Goal: Task Accomplishment & Management: Complete application form

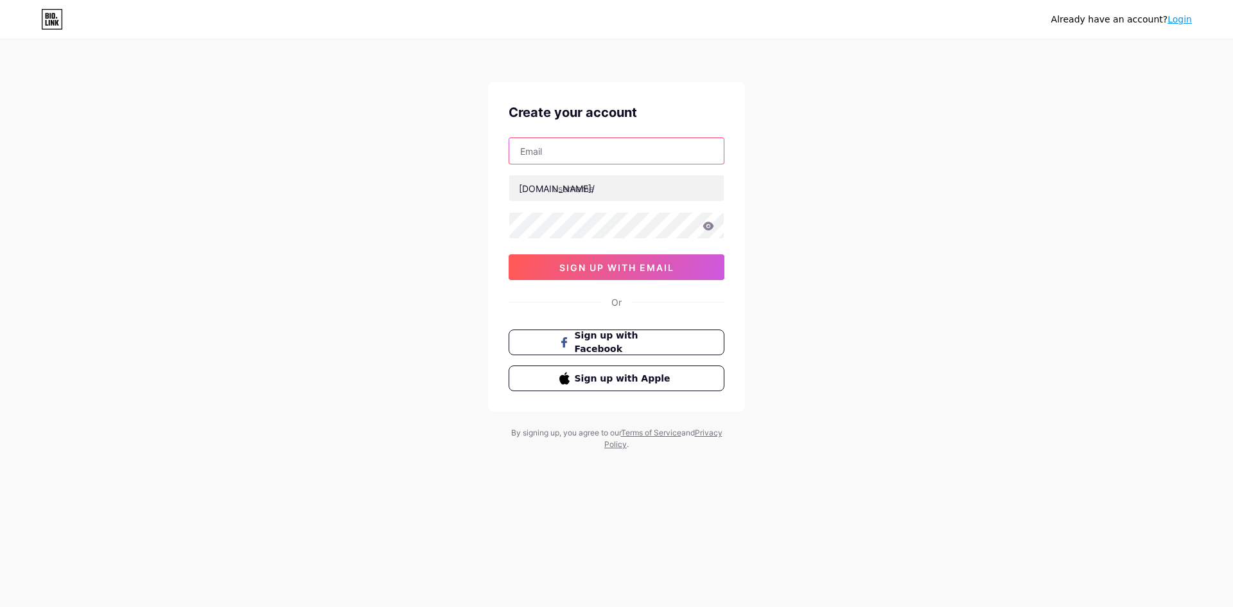
click at [599, 145] on input "text" at bounding box center [616, 151] width 215 height 26
type input "[EMAIL_ADDRESS][DOMAIN_NAME]"
click at [603, 190] on input "text" at bounding box center [616, 188] width 215 height 26
type input "crittercal"
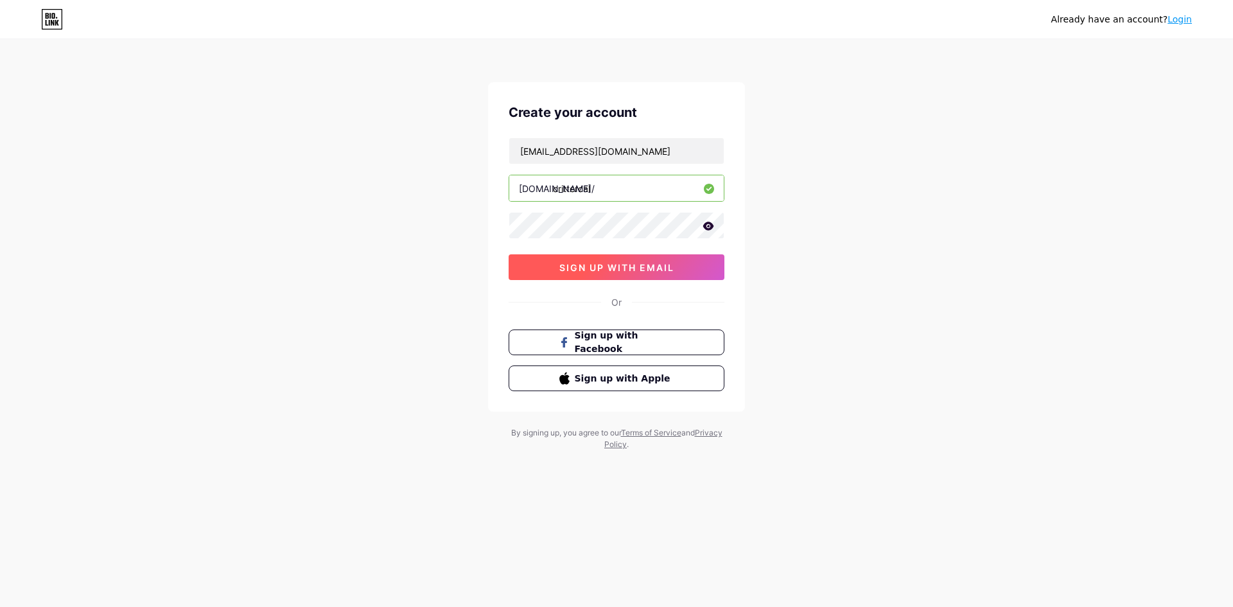
click at [660, 269] on span "sign up with email" at bounding box center [617, 267] width 115 height 11
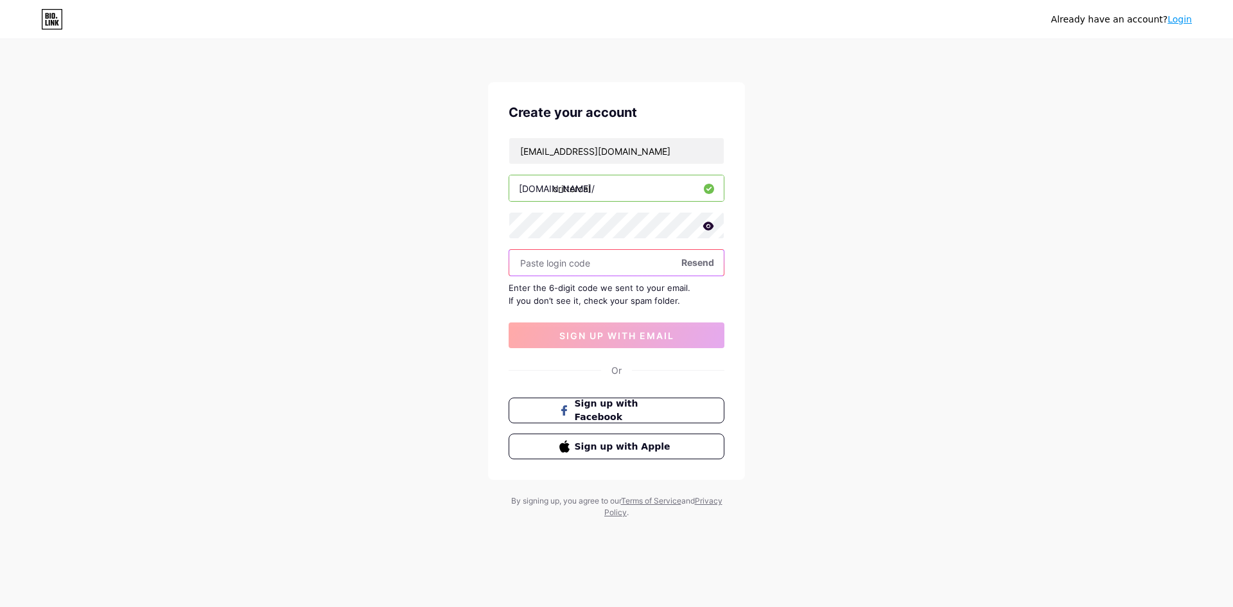
paste input "182579"
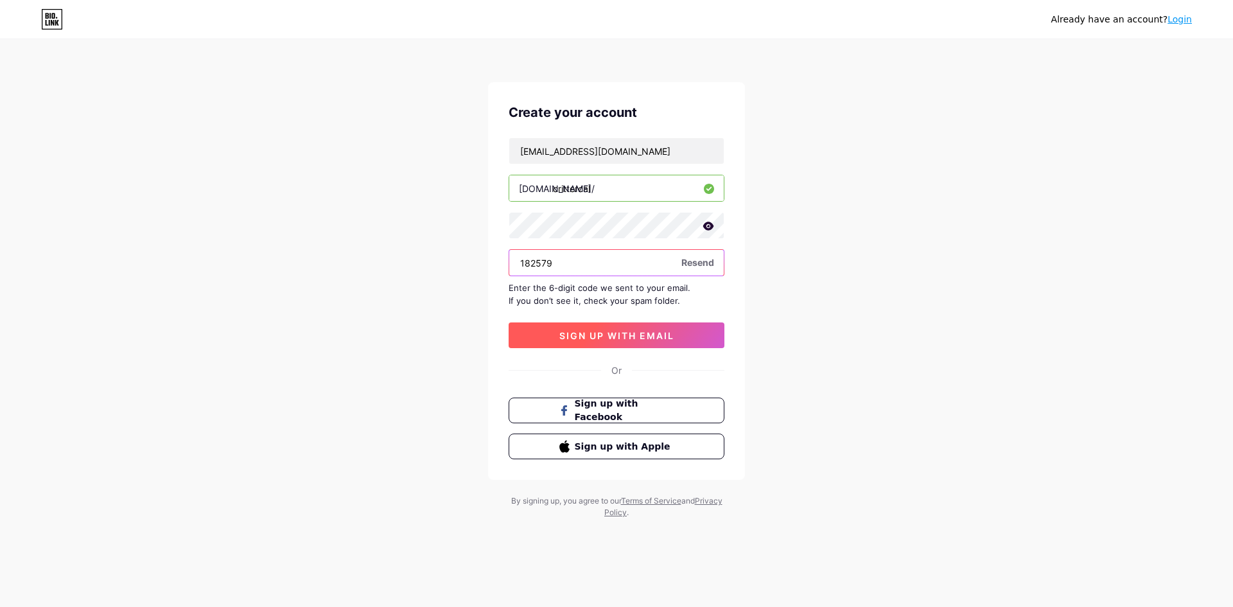
type input "182579"
click at [594, 339] on span "sign up with email" at bounding box center [617, 335] width 115 height 11
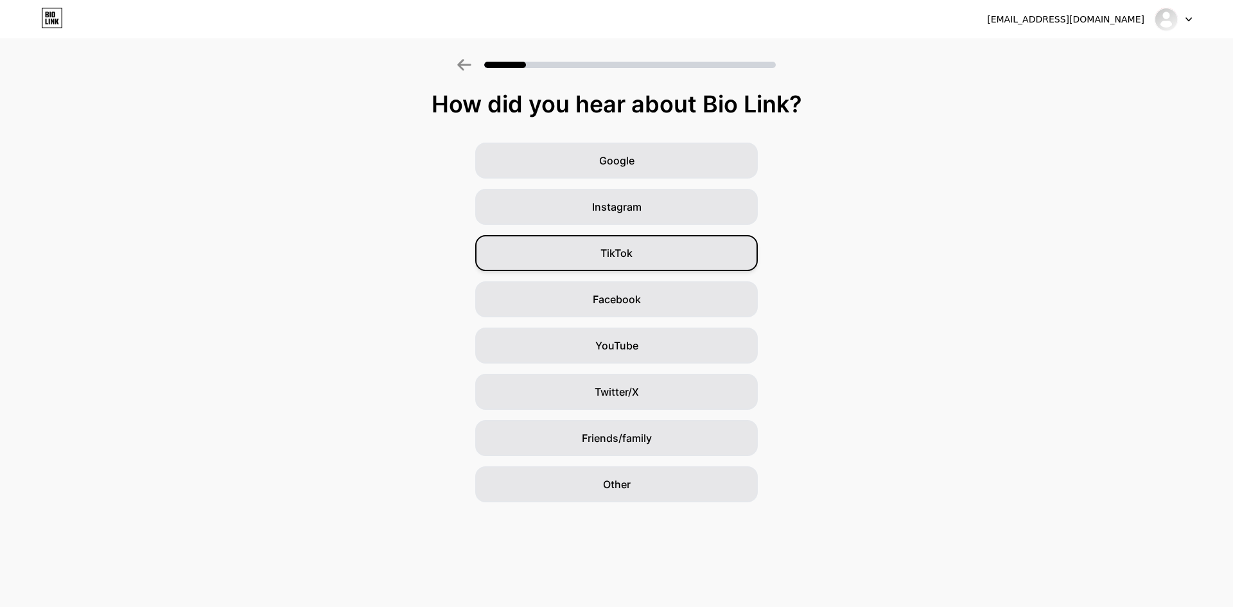
click at [714, 256] on div "TikTok" at bounding box center [616, 253] width 283 height 36
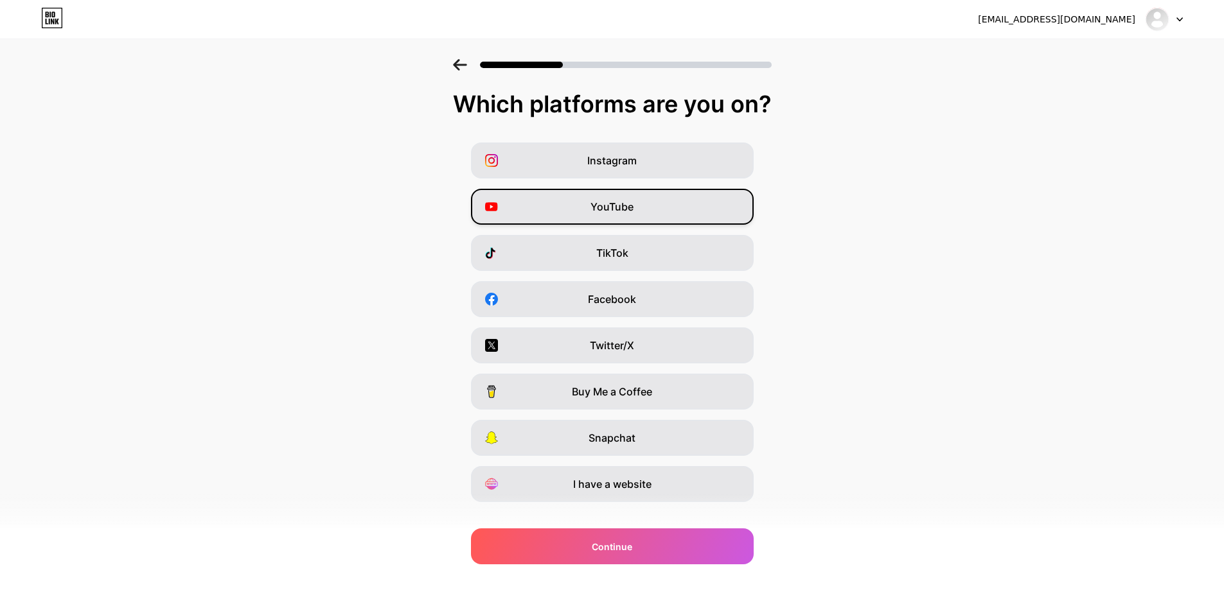
click at [688, 220] on div "YouTube" at bounding box center [612, 207] width 283 height 36
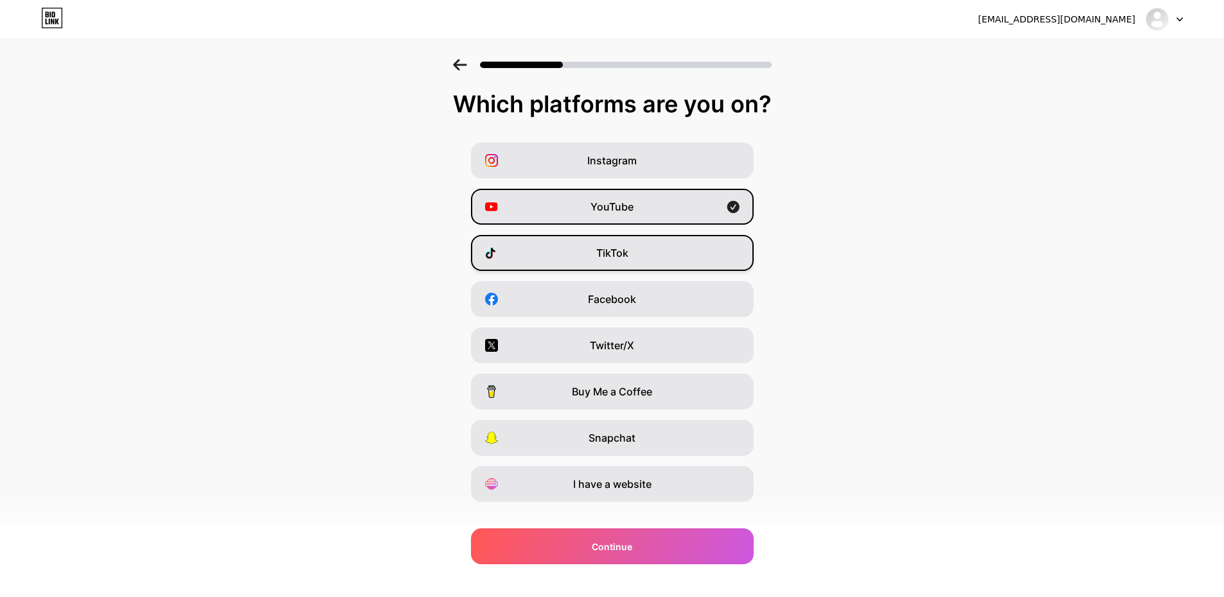
click at [682, 256] on div "TikTok" at bounding box center [612, 253] width 283 height 36
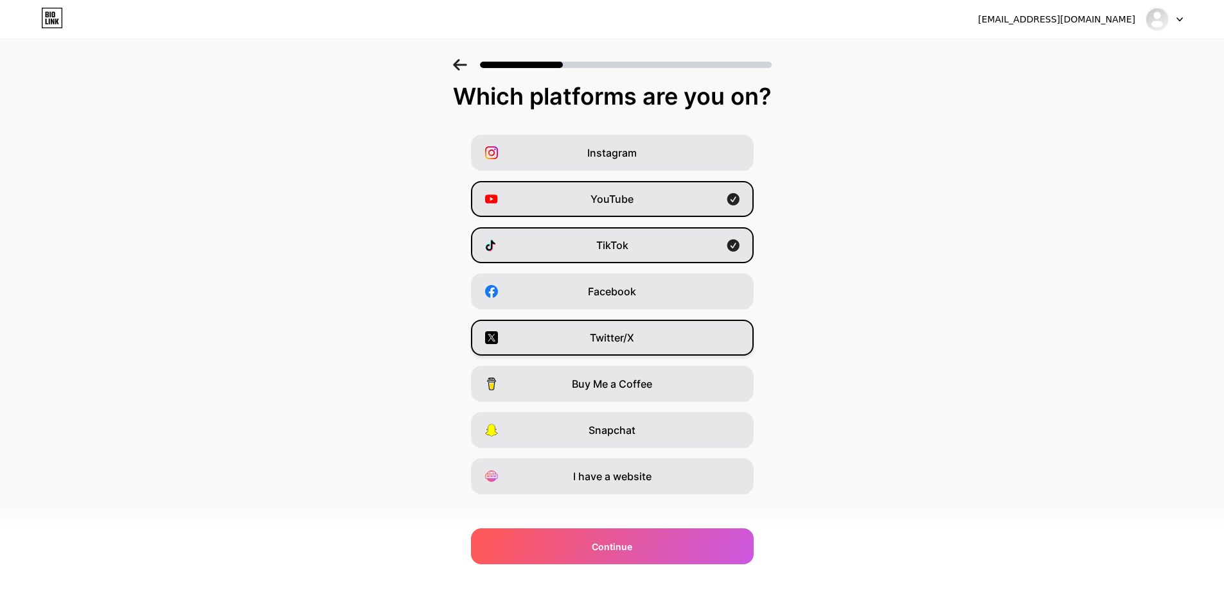
scroll to position [21, 0]
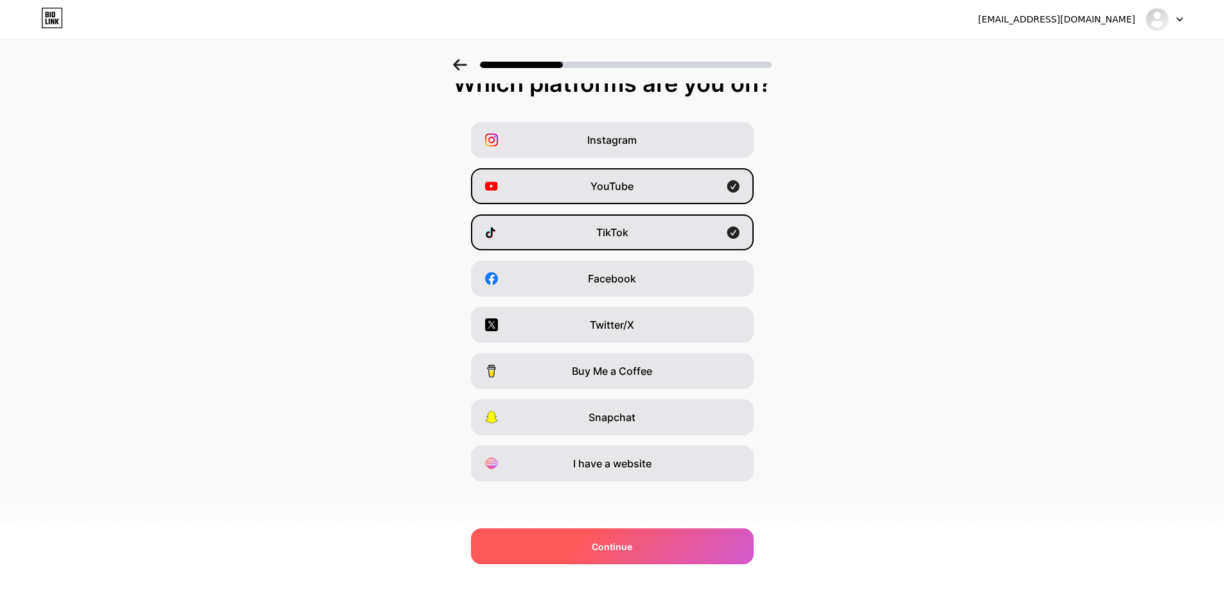
click at [647, 547] on div "Continue" at bounding box center [612, 547] width 283 height 36
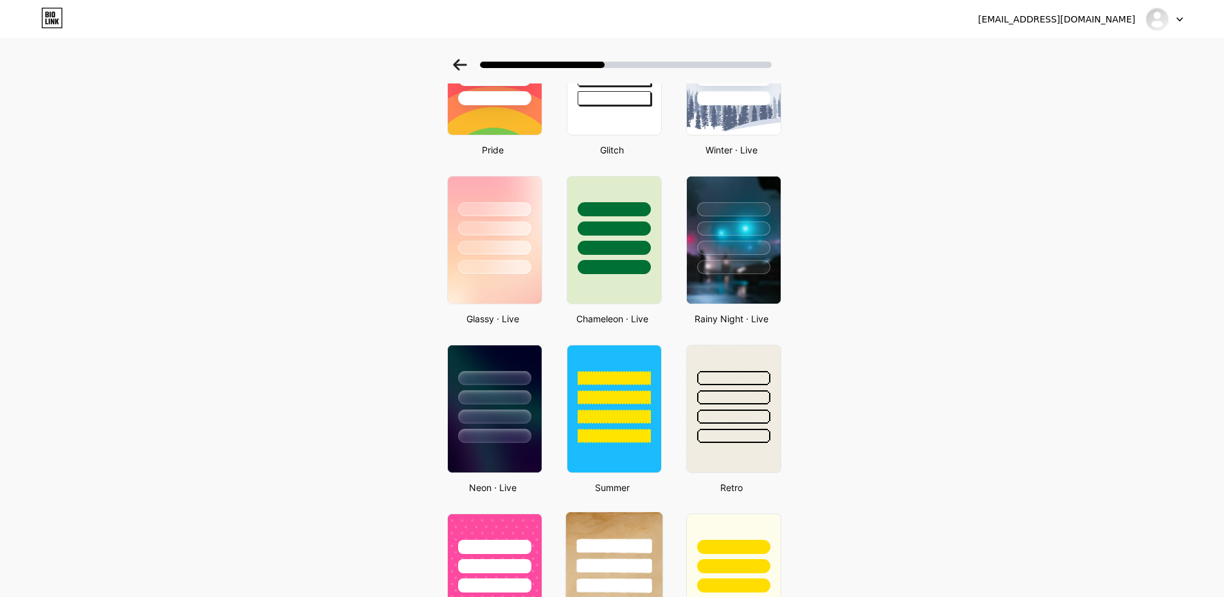
scroll to position [257, 0]
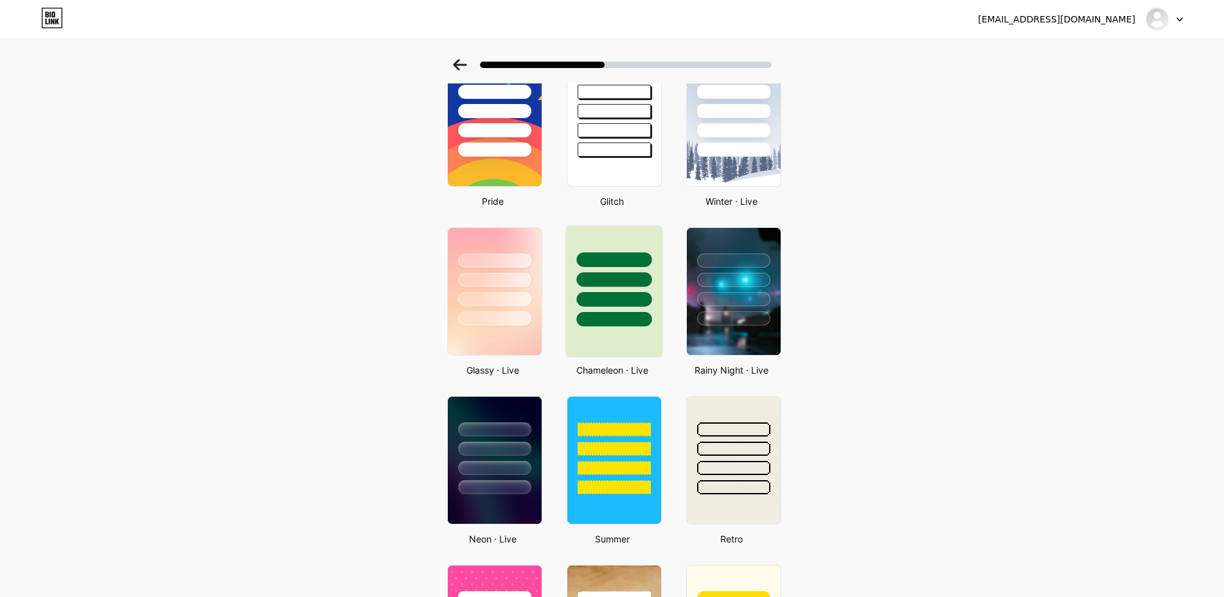
click at [631, 296] on div at bounding box center [613, 299] width 75 height 15
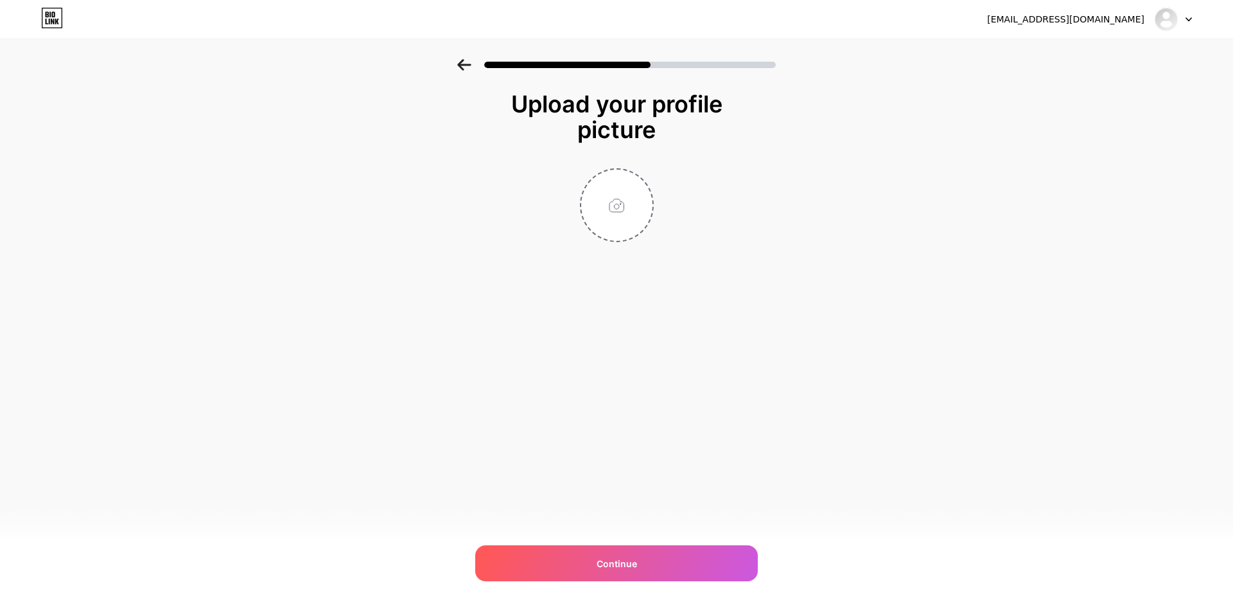
click at [455, 55] on div at bounding box center [616, 61] width 1233 height 45
click at [456, 73] on div at bounding box center [616, 61] width 1233 height 45
click at [472, 66] on div at bounding box center [616, 65] width 319 height 12
click at [466, 69] on icon at bounding box center [464, 65] width 14 height 12
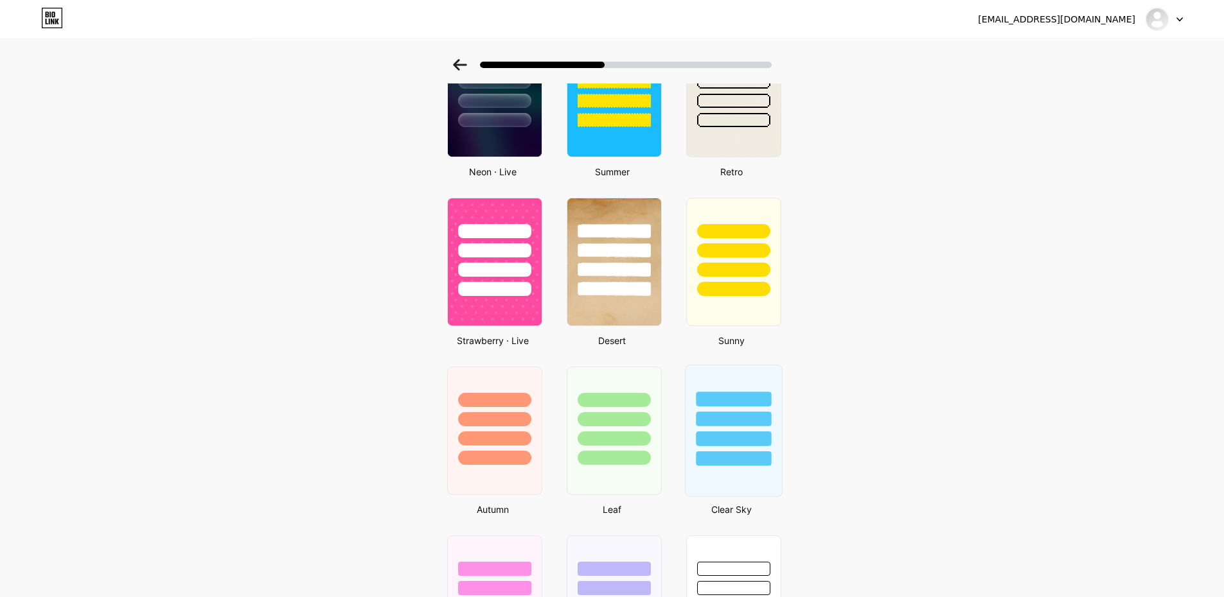
scroll to position [635, 0]
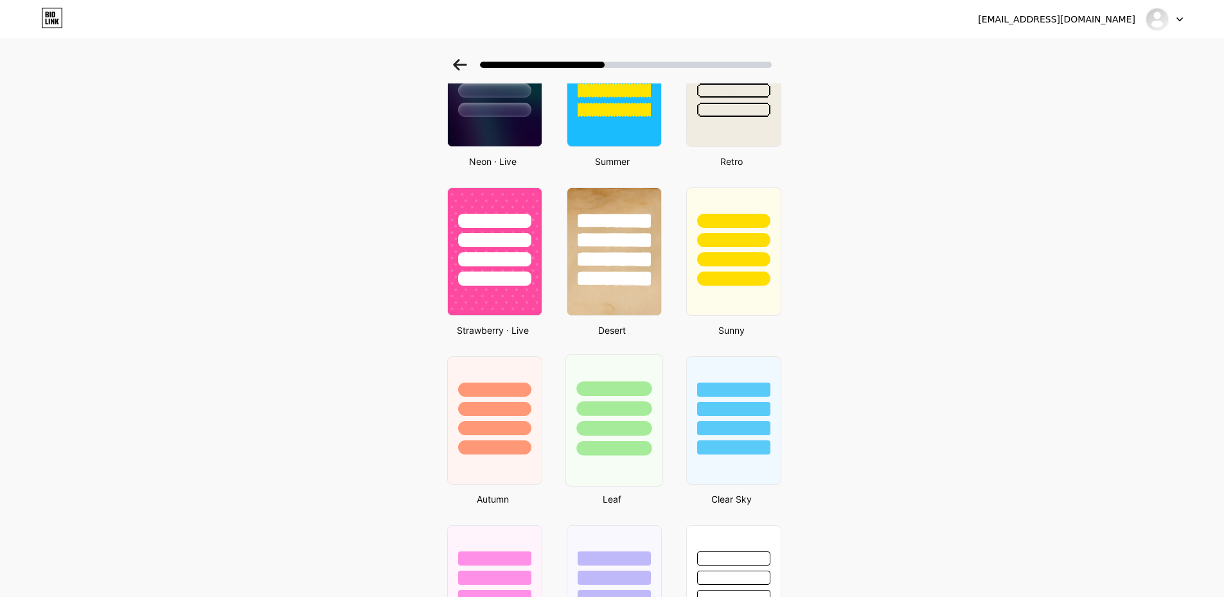
click at [646, 401] on div at bounding box center [613, 405] width 96 height 101
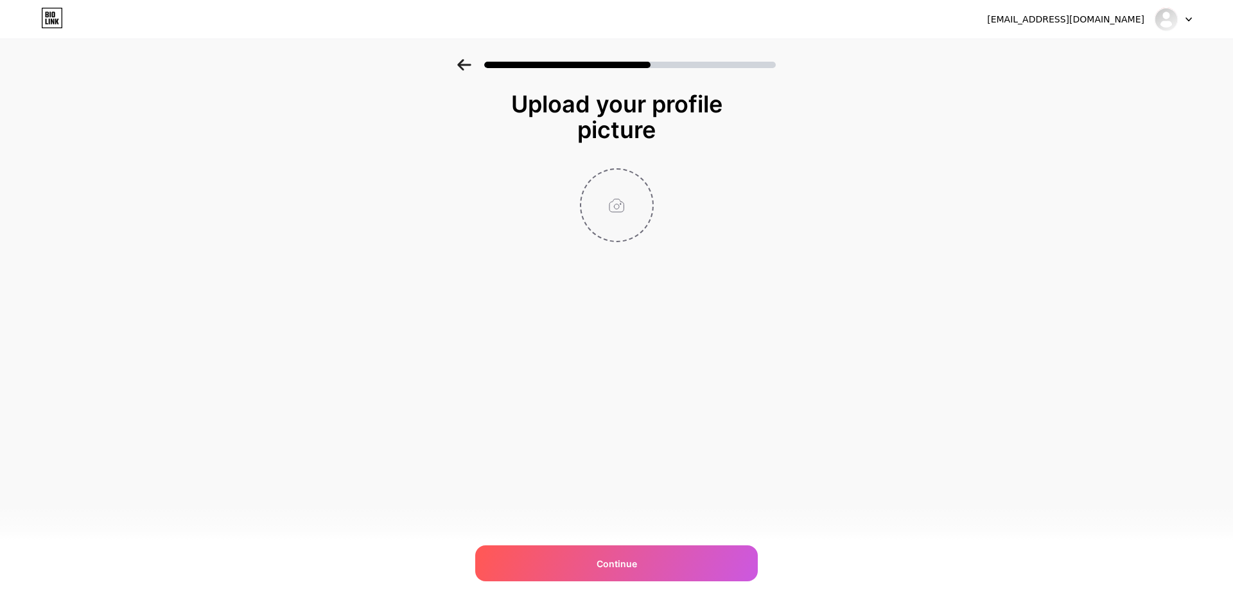
click at [619, 206] on input "file" at bounding box center [616, 205] width 71 height 71
type input "C:\fakepath\Adobe Express - file (1).png"
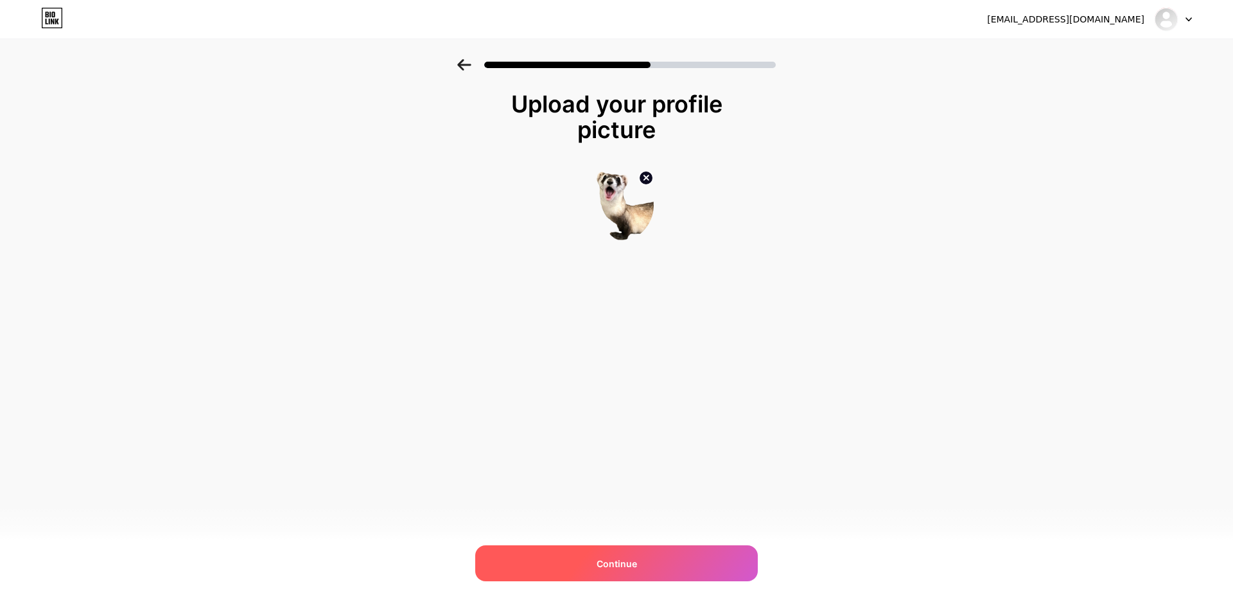
click at [667, 555] on div "Continue" at bounding box center [616, 563] width 283 height 36
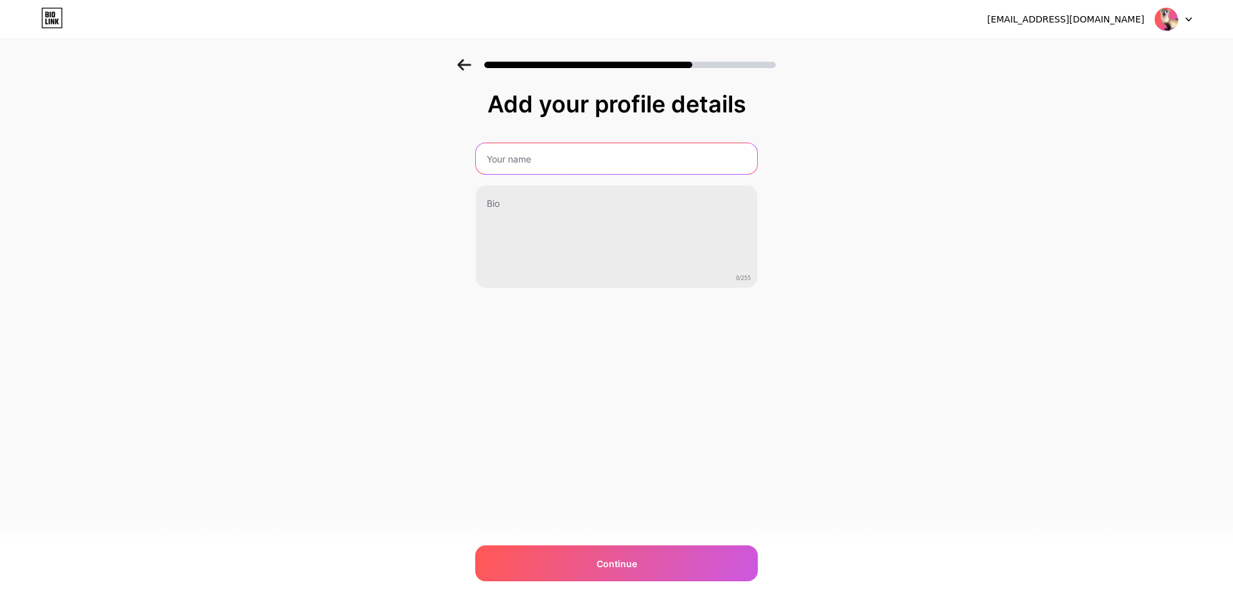
click at [660, 164] on input "text" at bounding box center [616, 158] width 281 height 31
type input "c"
type input "X"
type input "Critter Cal :3"
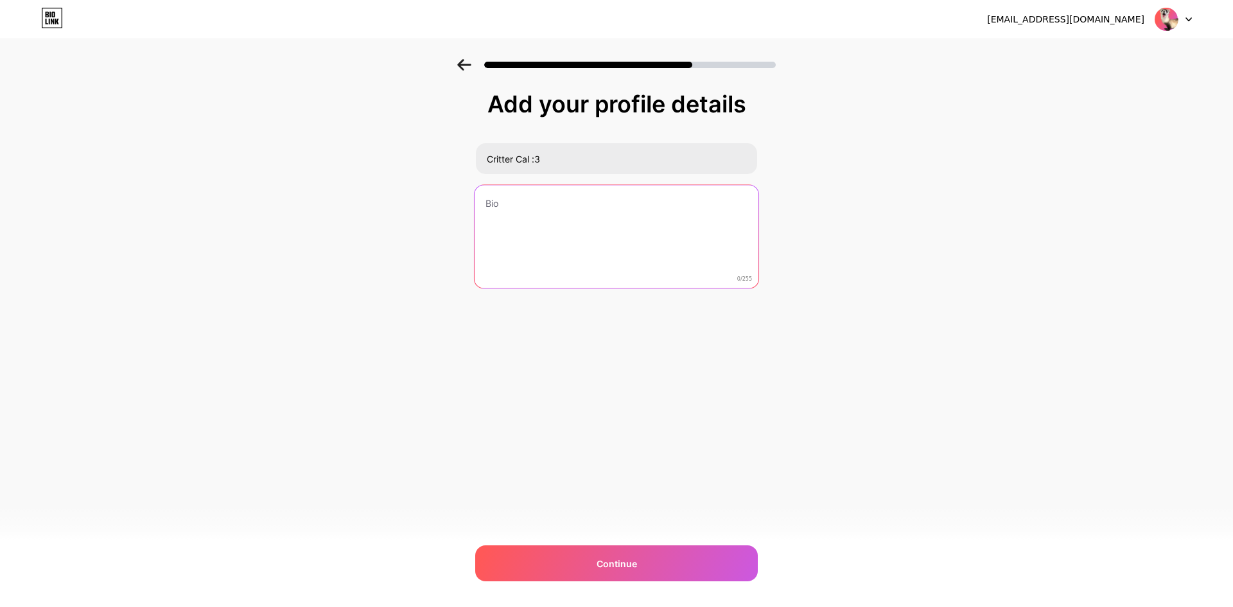
click at [719, 260] on textarea at bounding box center [617, 237] width 284 height 105
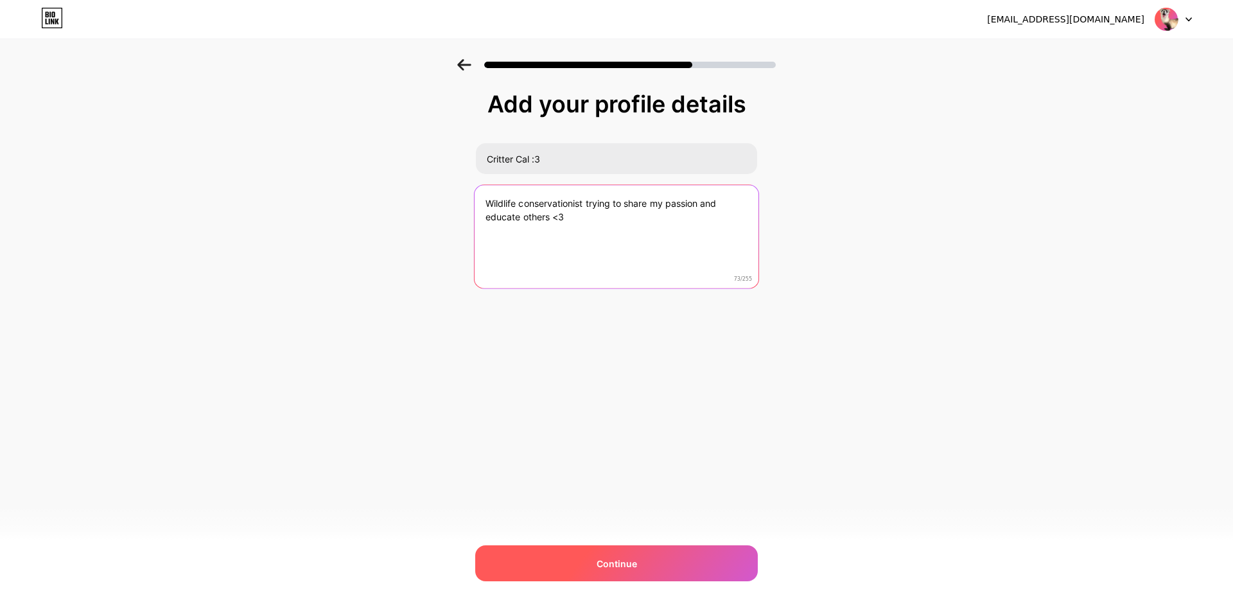
type textarea "Wildlife conservationist trying to share my passion and educate others <3"
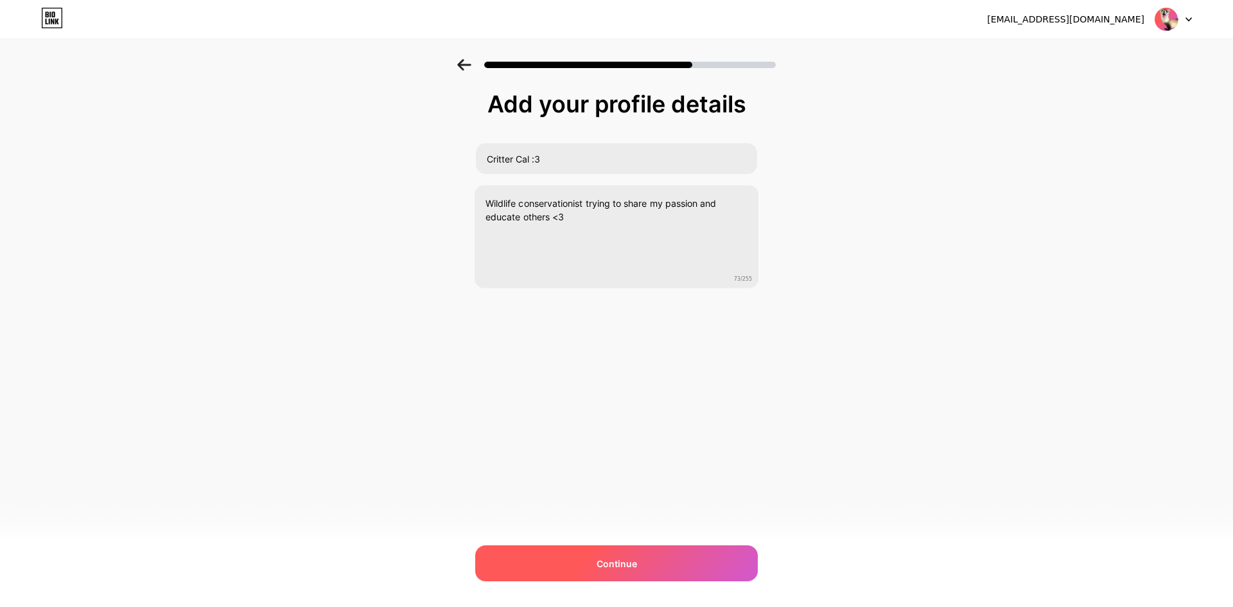
click at [611, 578] on div "Continue" at bounding box center [616, 563] width 283 height 36
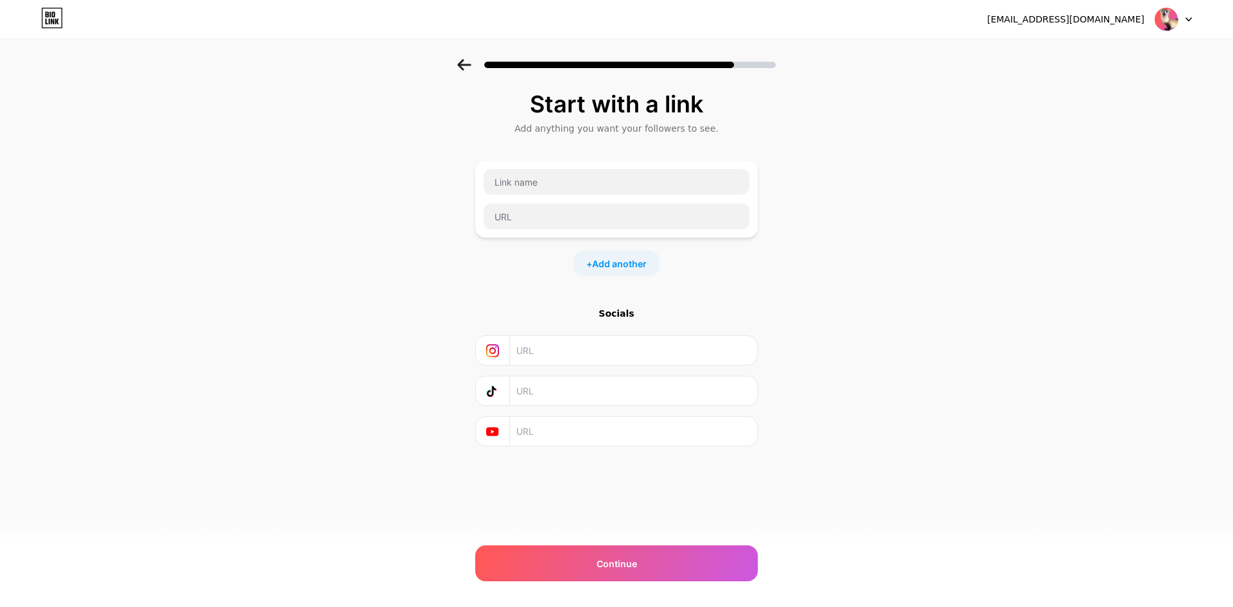
click at [702, 347] on input "text" at bounding box center [632, 350] width 233 height 29
click at [610, 258] on span "Add another" at bounding box center [619, 263] width 55 height 13
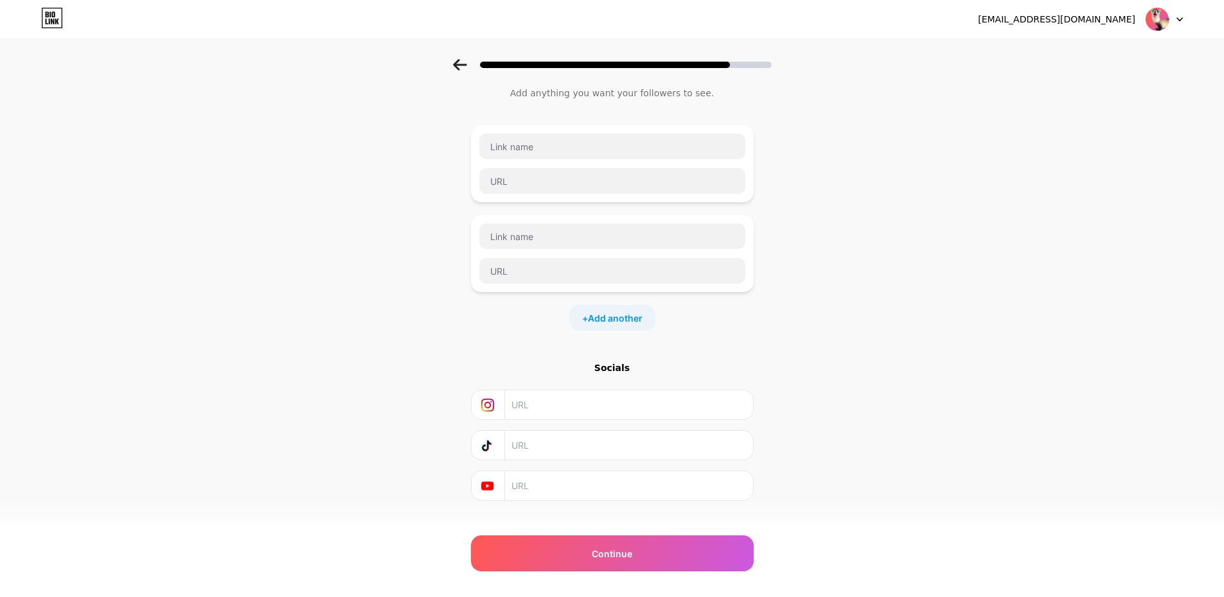
scroll to position [55, 0]
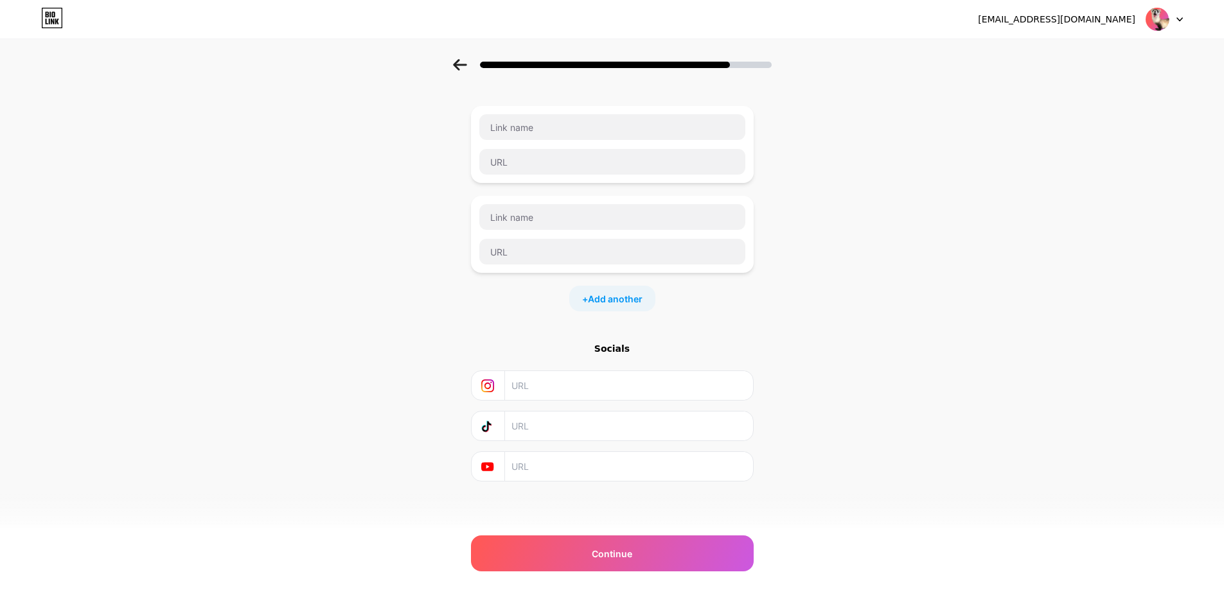
click at [543, 458] on input "text" at bounding box center [627, 466] width 233 height 29
paste input "[URL][DOMAIN_NAME]"
type input "[URL][DOMAIN_NAME]"
click at [613, 438] on input "text" at bounding box center [627, 426] width 233 height 29
click at [580, 440] on input "text" at bounding box center [627, 426] width 233 height 29
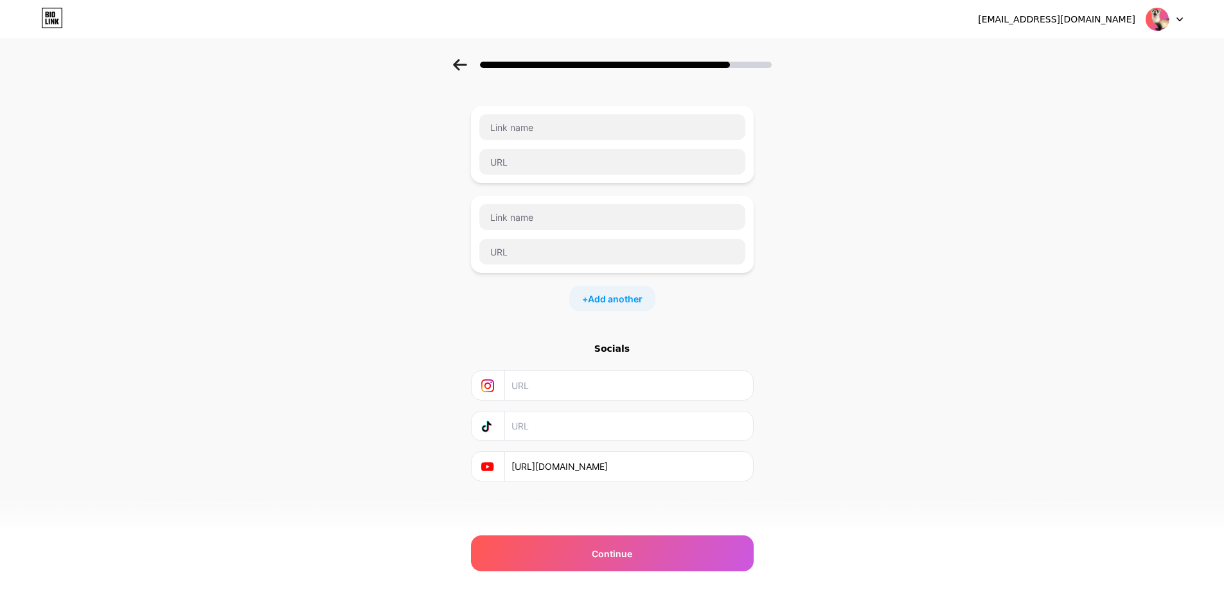
paste input "[DOMAIN_NAME][URL]"
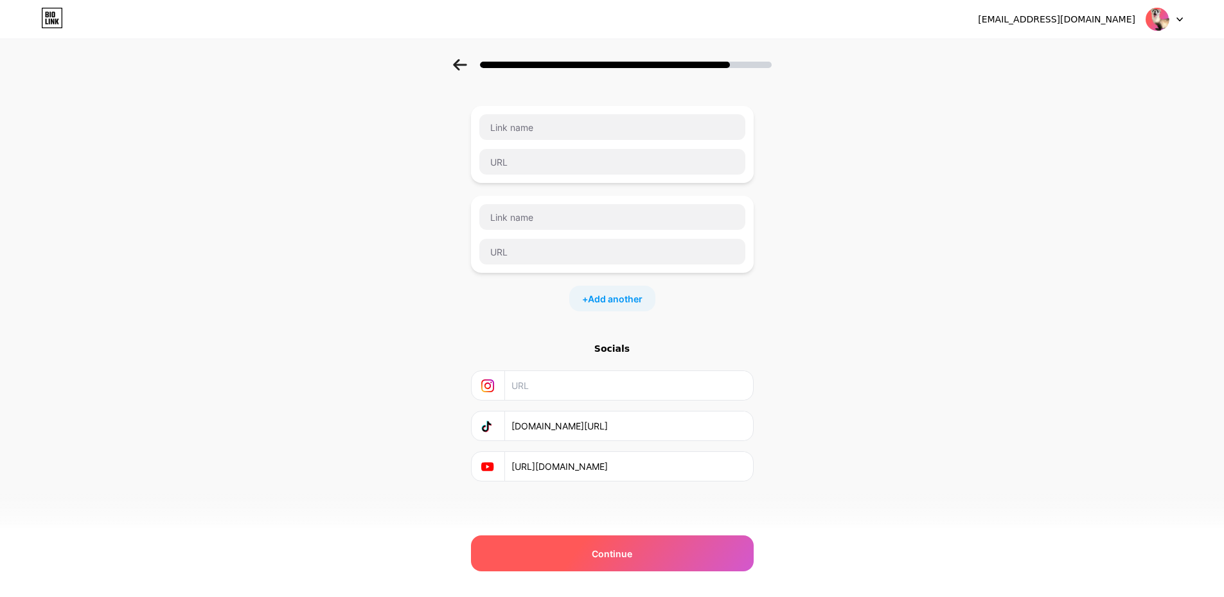
type input "[DOMAIN_NAME][URL]"
click at [655, 556] on div "Continue" at bounding box center [612, 554] width 283 height 36
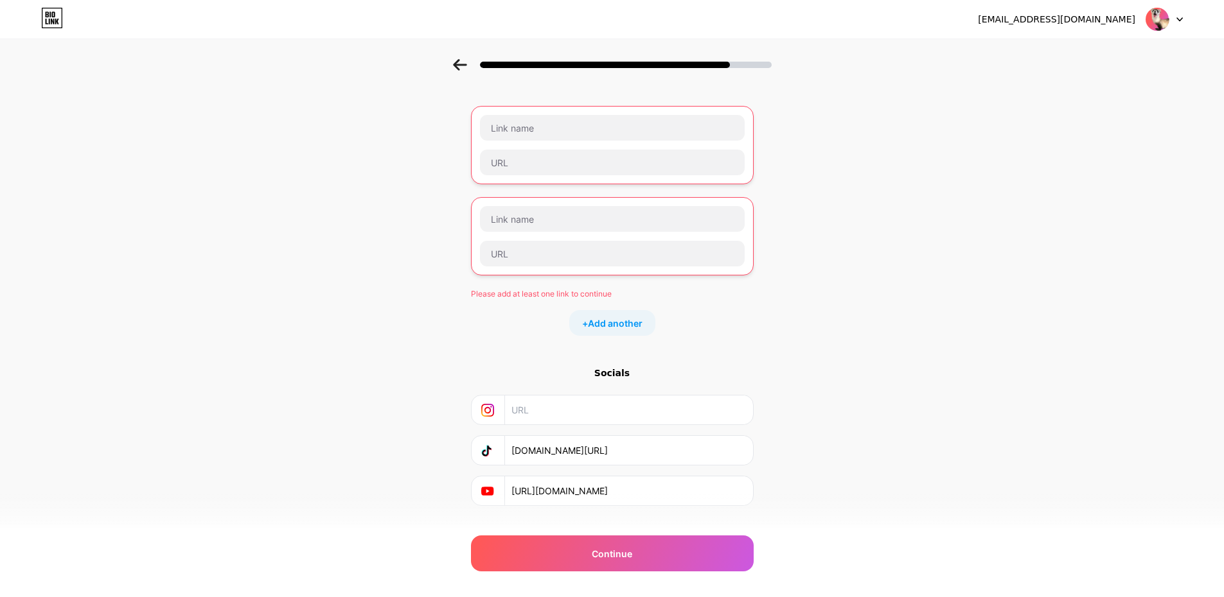
scroll to position [0, 0]
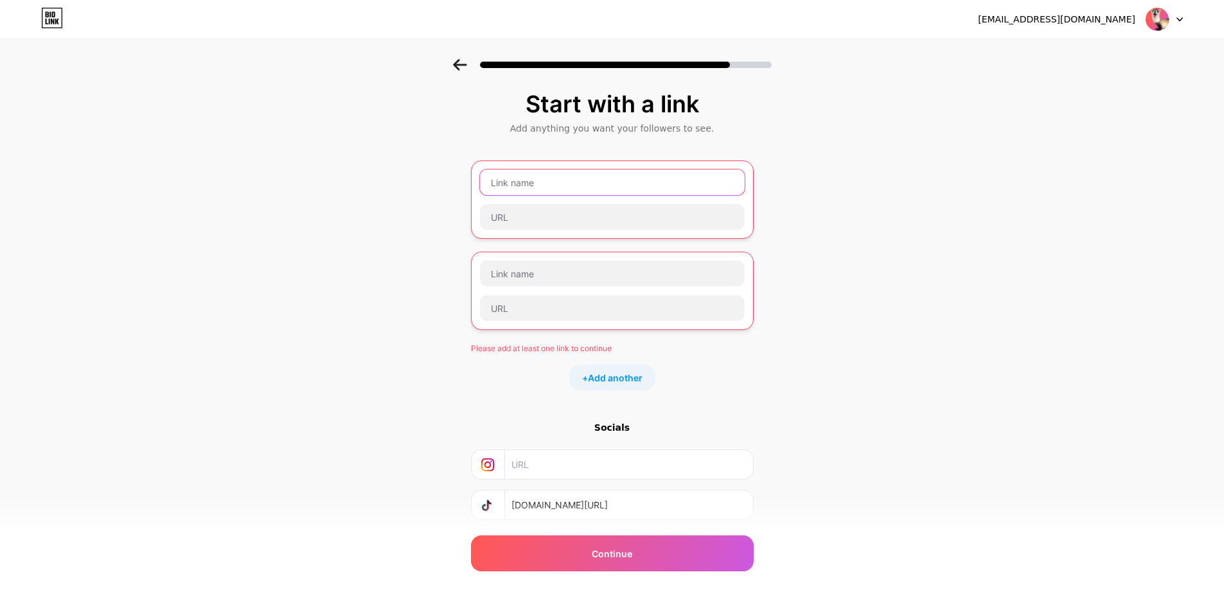
click at [560, 184] on input "text" at bounding box center [612, 183] width 265 height 26
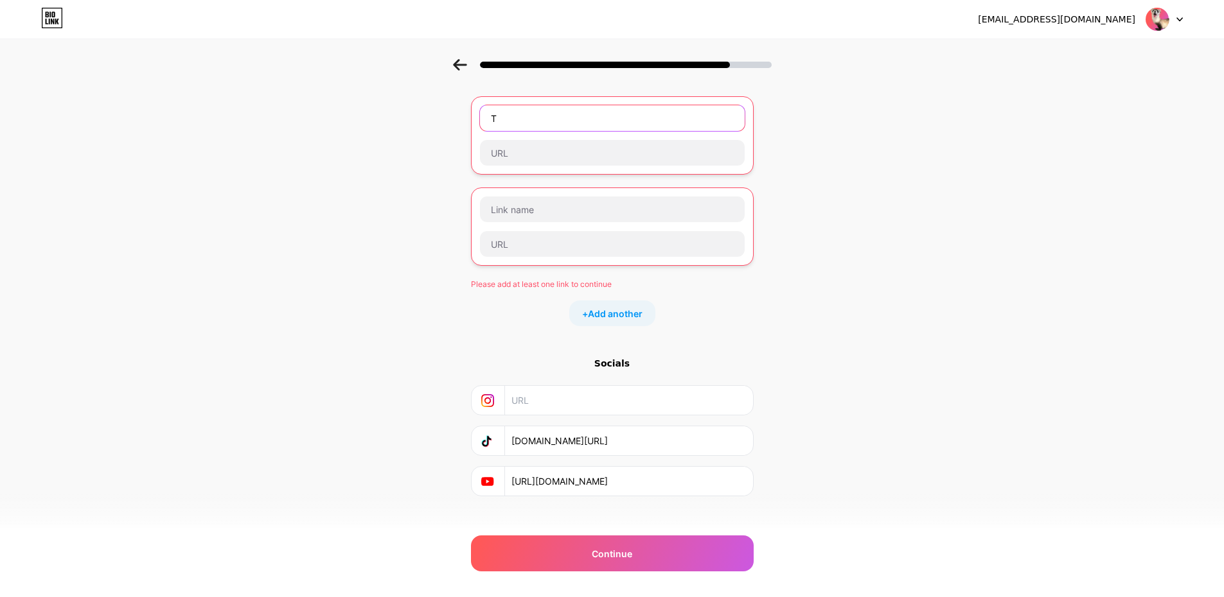
scroll to position [55, 0]
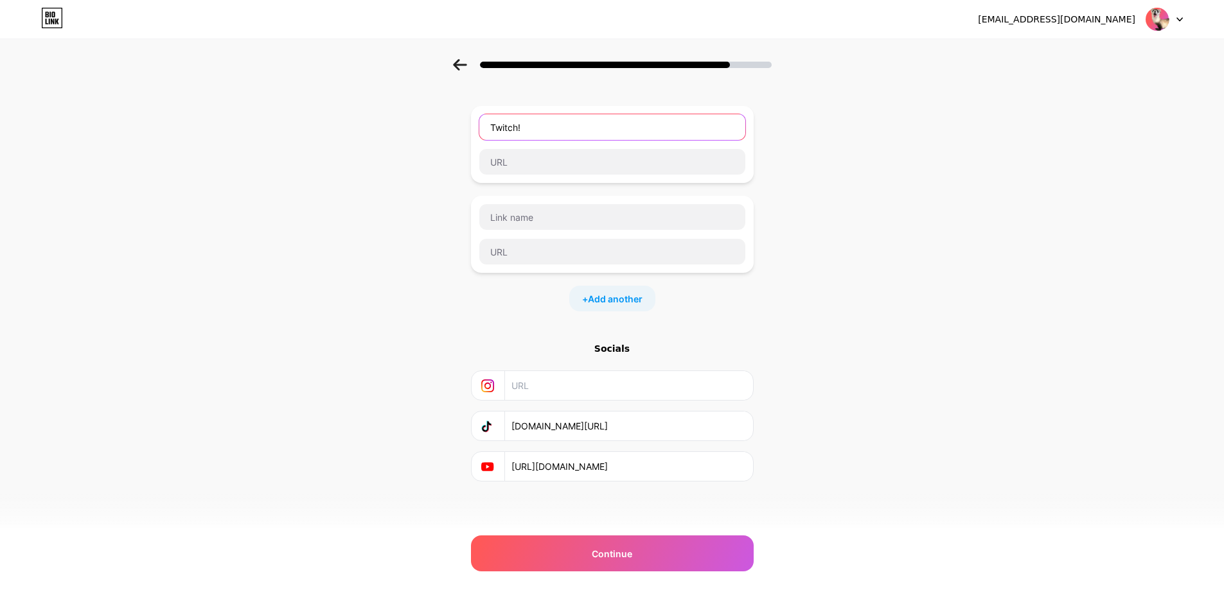
type input "Twitch!"
click at [566, 177] on div "Twitch!" at bounding box center [612, 144] width 283 height 77
click at [561, 173] on input "text" at bounding box center [612, 162] width 266 height 26
paste input "[URL][DOMAIN_NAME]"
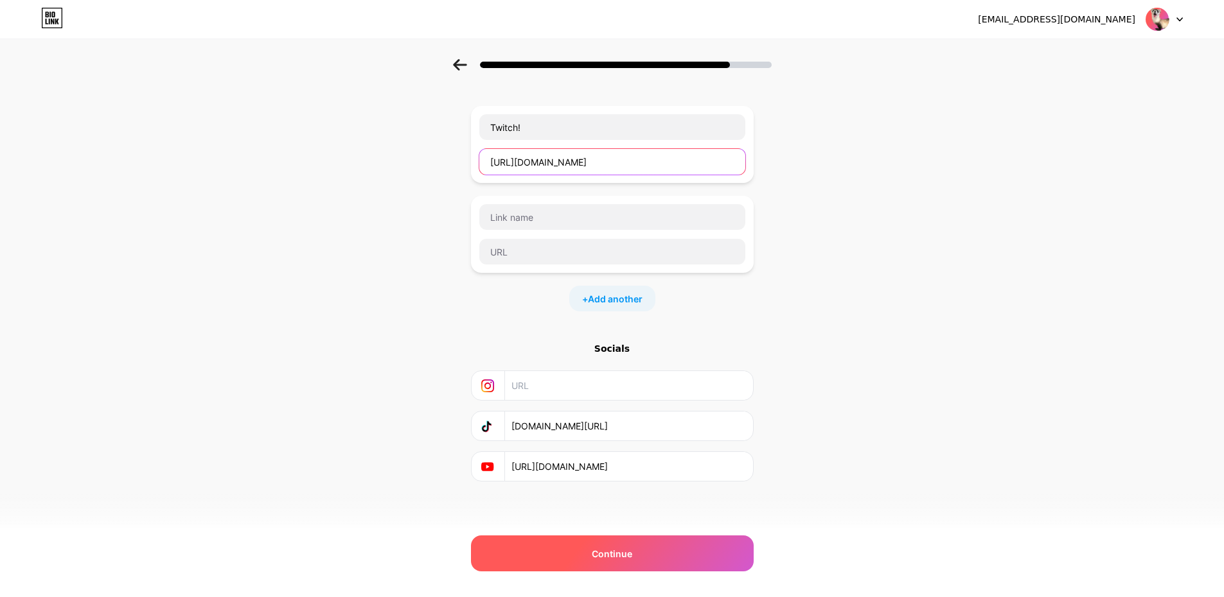
type input "[URL][DOMAIN_NAME]"
click at [617, 543] on div "Continue" at bounding box center [612, 554] width 283 height 36
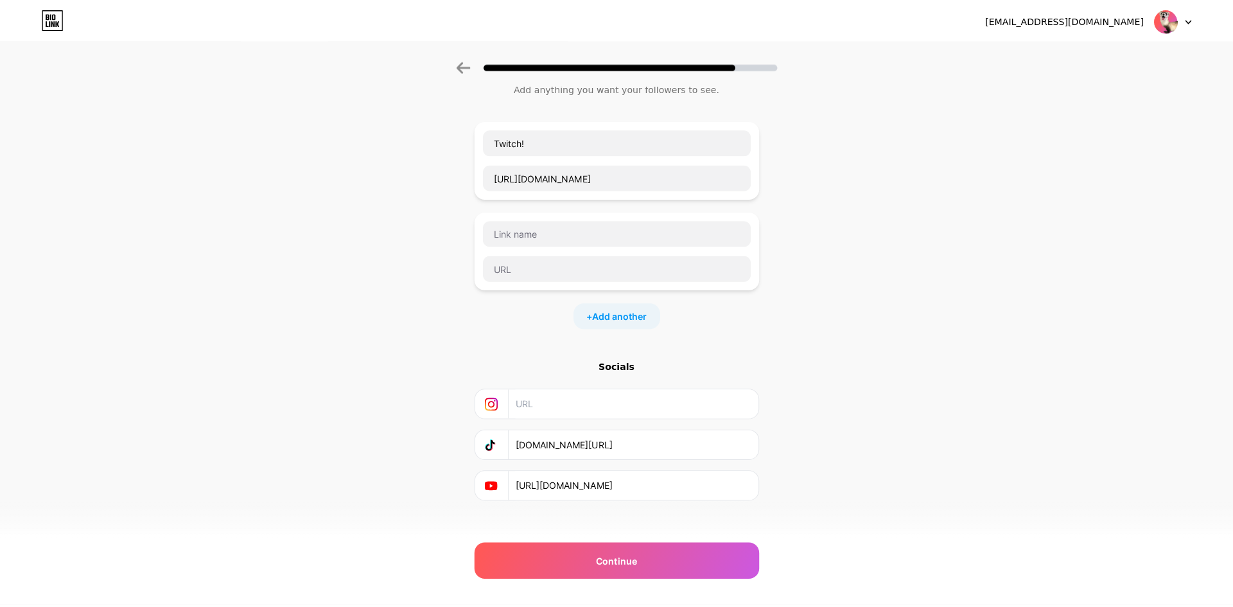
scroll to position [0, 0]
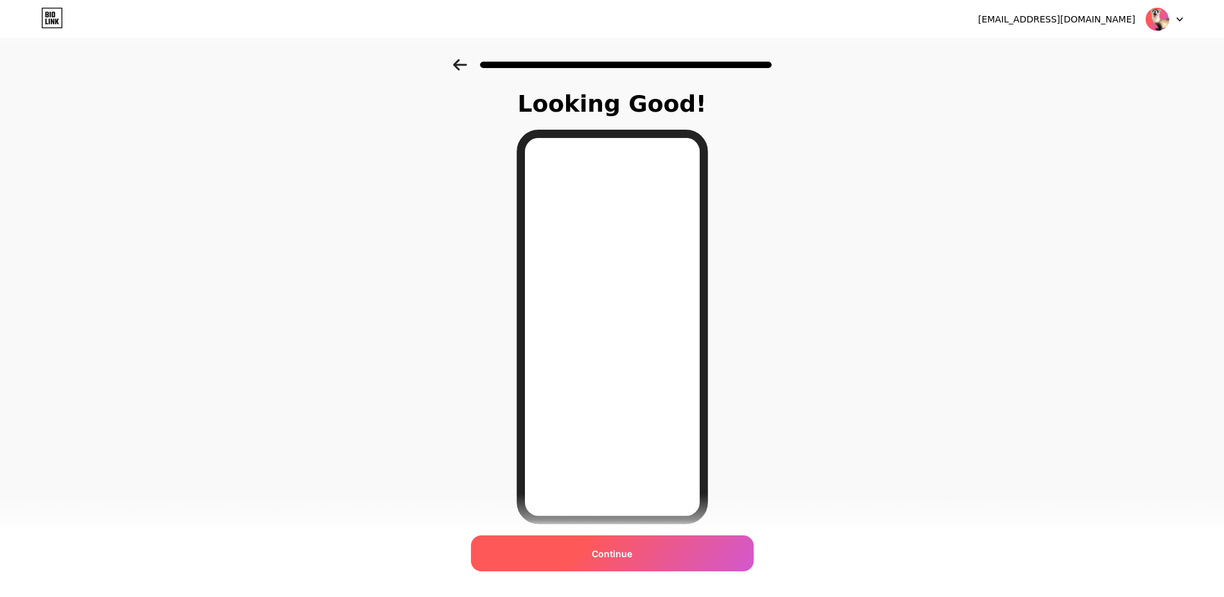
click at [657, 562] on div "Continue" at bounding box center [612, 554] width 283 height 36
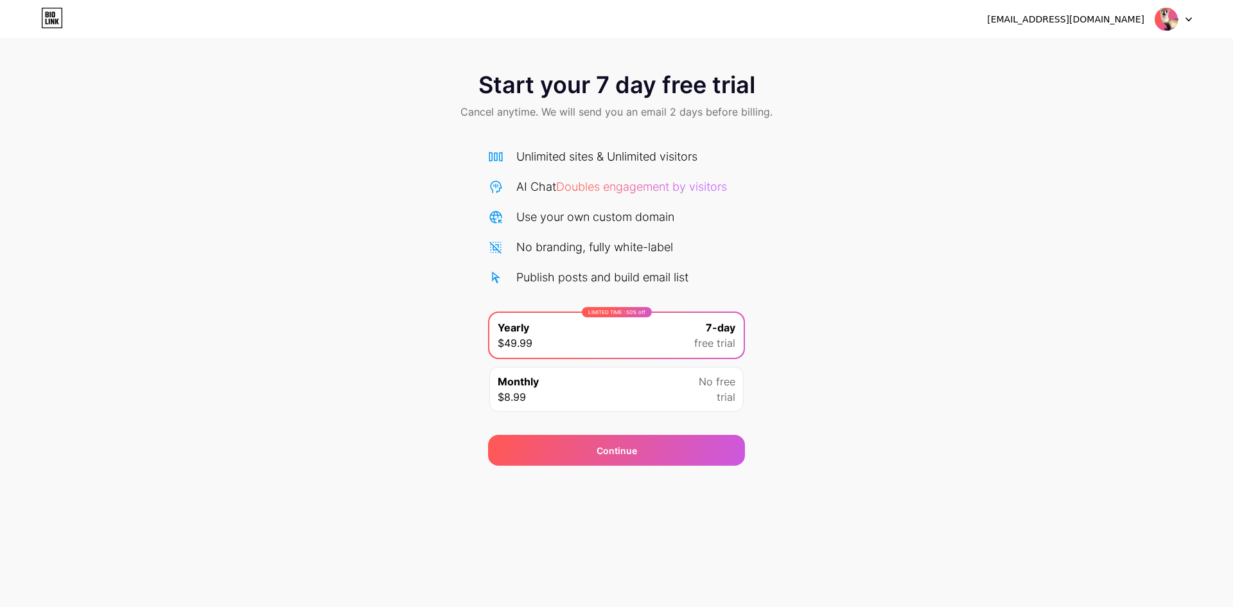
click at [1131, 31] on div "[EMAIL_ADDRESS][DOMAIN_NAME] Logout" at bounding box center [616, 19] width 1233 height 39
click at [1117, 10] on div "[EMAIL_ADDRESS][DOMAIN_NAME]" at bounding box center [1089, 19] width 205 height 23
click at [1181, 14] on div at bounding box center [1173, 19] width 37 height 23
click at [58, 13] on icon at bounding box center [52, 18] width 22 height 21
